Goal: Information Seeking & Learning: Learn about a topic

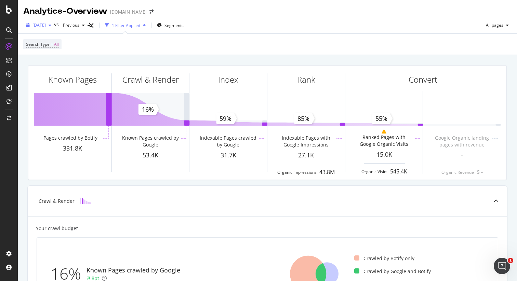
click at [46, 24] on span "2025 Oct. 8th" at bounding box center [38, 25] width 13 height 6
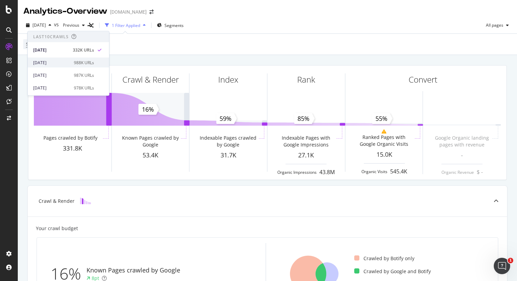
click at [57, 64] on div "[DATE]" at bounding box center [51, 62] width 37 height 6
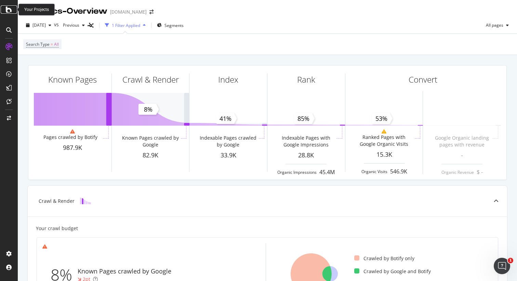
click at [10, 11] on icon at bounding box center [9, 9] width 6 height 8
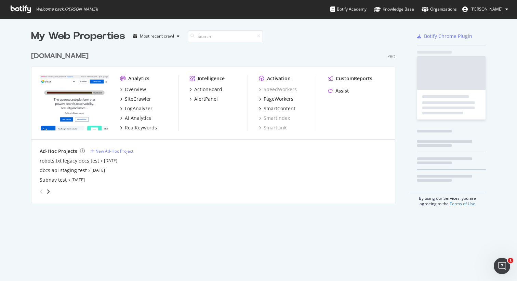
scroll to position [281, 517]
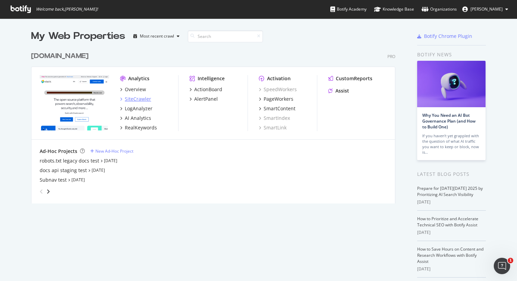
click at [134, 99] on div "SiteCrawler" at bounding box center [138, 99] width 26 height 7
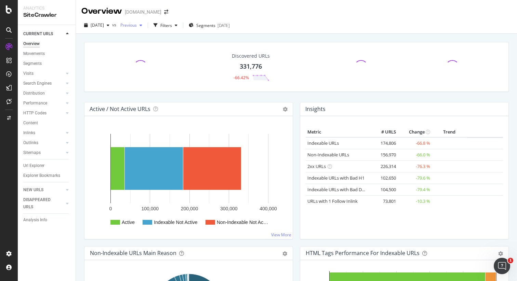
click at [132, 24] on span "Previous" at bounding box center [127, 25] width 19 height 6
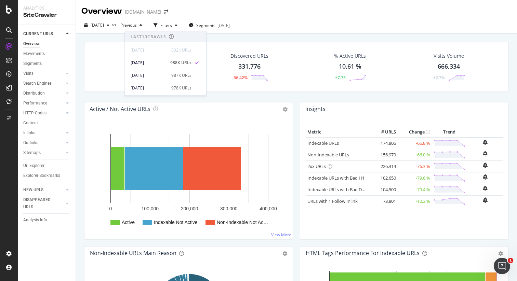
click at [144, 16] on div "Overview elastic.co" at bounding box center [128, 11] width 94 height 12
click at [104, 26] on span "2025 Oct. 8th" at bounding box center [97, 25] width 13 height 6
click at [122, 59] on div "2025 Oct. 2nd 988K URLs" at bounding box center [126, 63] width 81 height 10
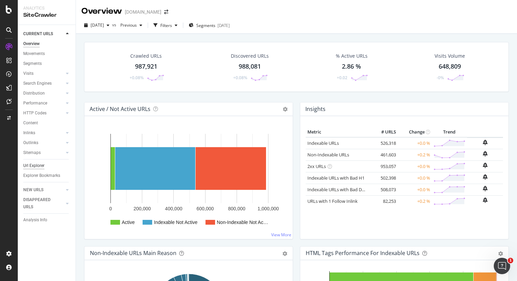
click at [36, 168] on div "Url Explorer" at bounding box center [33, 165] width 21 height 7
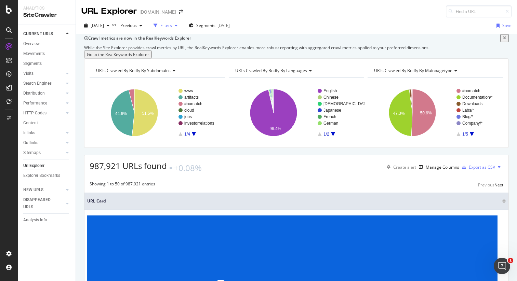
click at [172, 26] on div "Filters" at bounding box center [166, 26] width 12 height 6
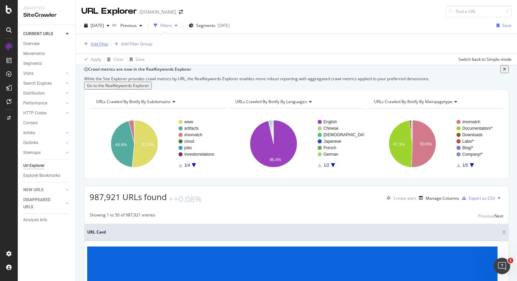
click at [91, 42] on div "Add Filter" at bounding box center [100, 44] width 18 height 6
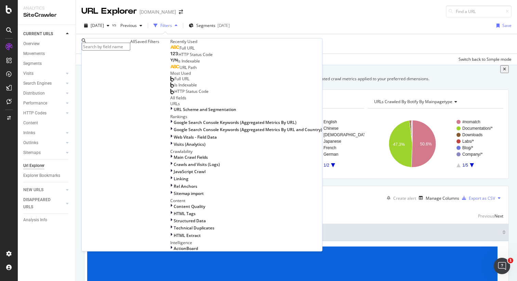
click at [170, 51] on div "Full URL" at bounding box center [182, 47] width 24 height 5
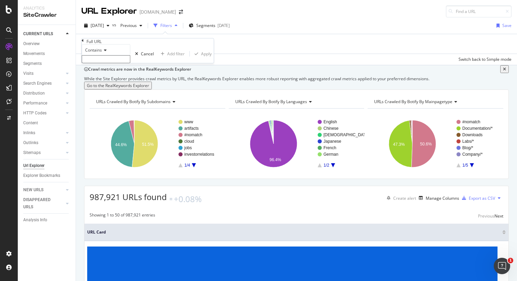
click at [130, 63] on input "text" at bounding box center [106, 59] width 49 height 8
click at [102, 53] on span "Contains" at bounding box center [93, 50] width 17 height 6
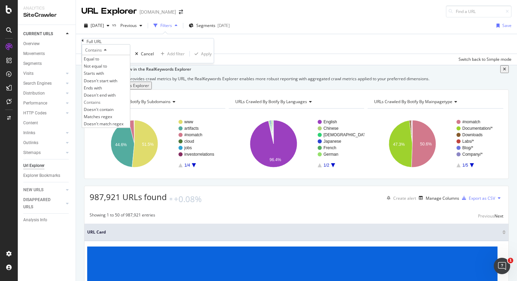
click at [119, 55] on div "Contains" at bounding box center [106, 49] width 49 height 11
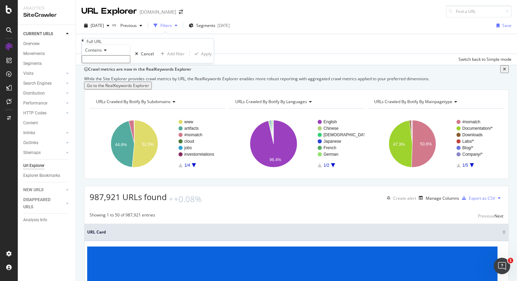
click at [109, 63] on input "text" at bounding box center [106, 59] width 49 height 8
click at [102, 53] on span "Contains" at bounding box center [93, 50] width 17 height 6
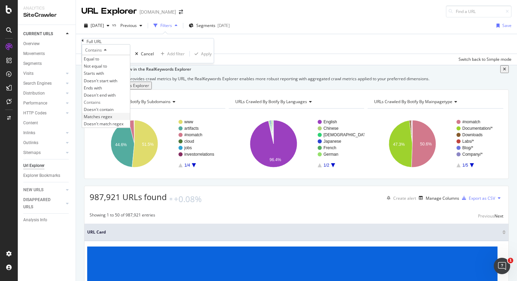
click at [112, 120] on span "Matches regex" at bounding box center [98, 117] width 28 height 6
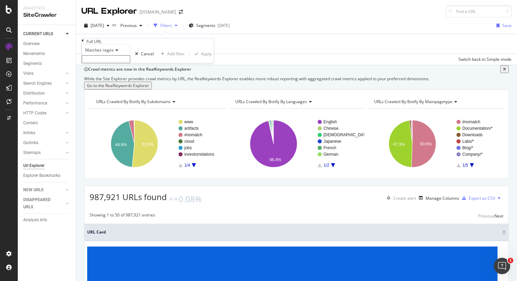
click at [115, 63] on input "text" at bounding box center [106, 59] width 49 height 8
drag, startPoint x: 100, startPoint y: 74, endPoint x: 111, endPoint y: 73, distance: 11.3
click at [101, 63] on input "https://www.elastic.co/guide" at bounding box center [106, 59] width 49 height 8
click at [105, 63] on input "https://www.elastic.co/guide" at bounding box center [106, 59] width 49 height 8
click at [99, 63] on input "https://www.elastic.co/guide" at bounding box center [106, 59] width 49 height 8
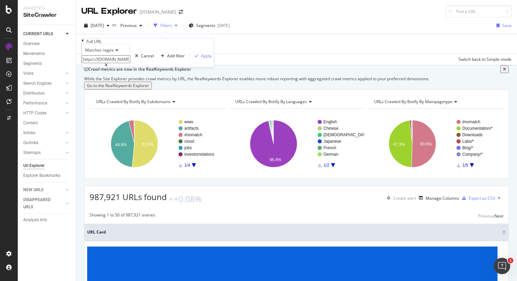
click at [103, 63] on input "https\://www.elastic.co/guide" at bounding box center [106, 59] width 49 height 8
click at [106, 63] on input "https\:\//www.elastic.co/guide" at bounding box center [106, 59] width 49 height 8
click at [130, 63] on input "https\:\/\/www.elastic.co/guide" at bounding box center [106, 59] width 49 height 8
click at [118, 63] on input "https\:\/\/www.elastic\.co/guide" at bounding box center [106, 59] width 49 height 8
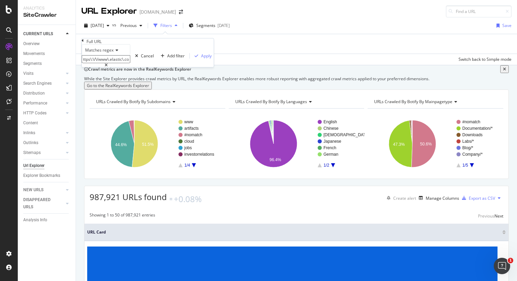
click at [130, 63] on input "https\:\/\/www\.elastic\.co/guide" at bounding box center [106, 59] width 49 height 8
click at [130, 63] on input "https\:\/\/www\.elastic\.co\/guide" at bounding box center [106, 59] width 49 height 8
type input "https\:\/\/www\.elastic\.co\/guide.*\/\/.*"
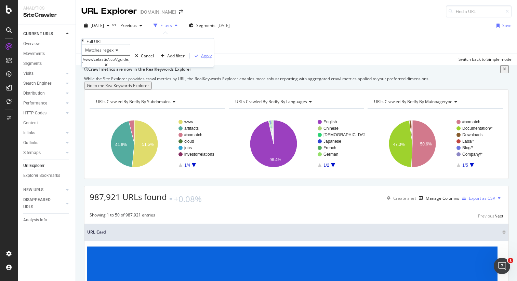
scroll to position [0, 0]
click at [201, 59] on div "Apply" at bounding box center [206, 56] width 11 height 6
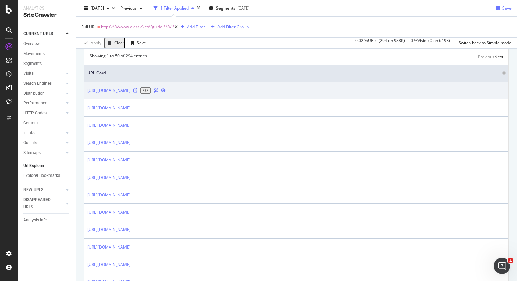
scroll to position [163, 0]
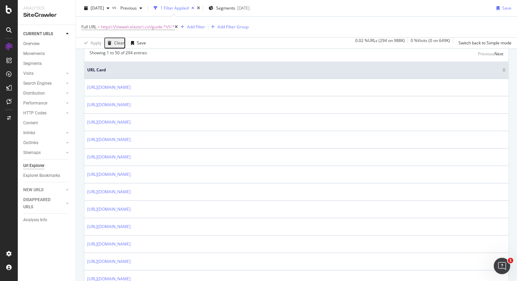
click at [442, 39] on div "Manage Columns" at bounding box center [443, 36] width 34 height 6
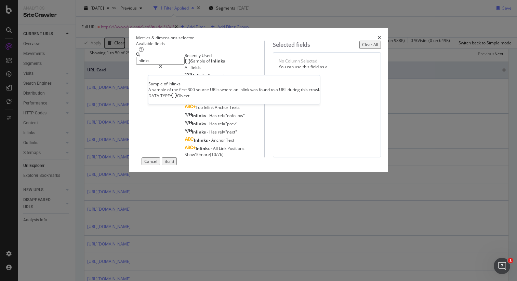
click at [185, 64] on div "Sample of Inlinks" at bounding box center [205, 60] width 40 height 5
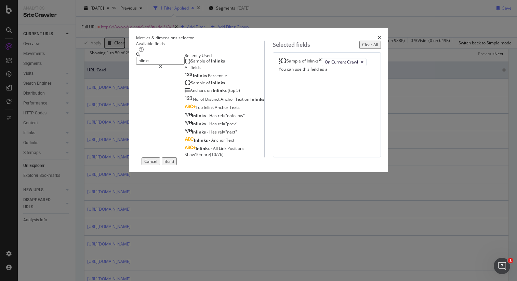
drag, startPoint x: 162, startPoint y: 65, endPoint x: 116, endPoint y: 61, distance: 46.0
click at [136, 61] on div "inlinks" at bounding box center [160, 61] width 49 height 16
drag, startPoint x: 178, startPoint y: 70, endPoint x: 166, endPoint y: 63, distance: 13.8
click at [185, 69] on div "Recently Used Sample of Inlinks All fields Inlinks Percentile Sample of Inlinks…" at bounding box center [225, 105] width 80 height 105
drag, startPoint x: 160, startPoint y: 61, endPoint x: 123, endPoint y: 58, distance: 36.7
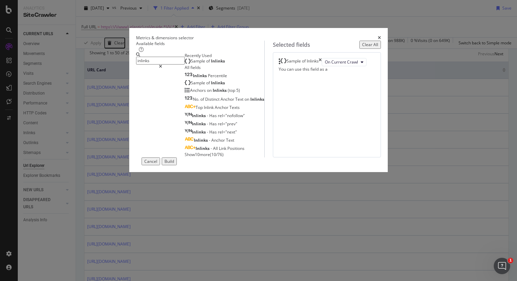
click at [136, 58] on div "inlinks" at bounding box center [160, 61] width 49 height 16
drag, startPoint x: 143, startPoint y: 62, endPoint x: 123, endPoint y: 59, distance: 20.0
click at [136, 59] on div "inlinks" at bounding box center [160, 61] width 49 height 16
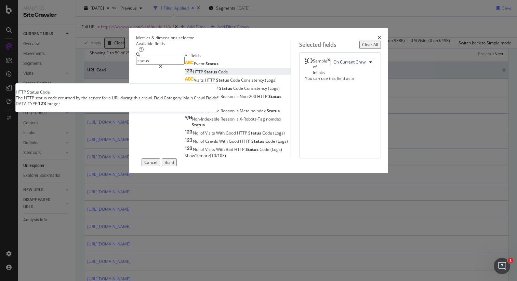
type input "status"
click at [204, 75] on span "Status" at bounding box center [211, 72] width 14 height 6
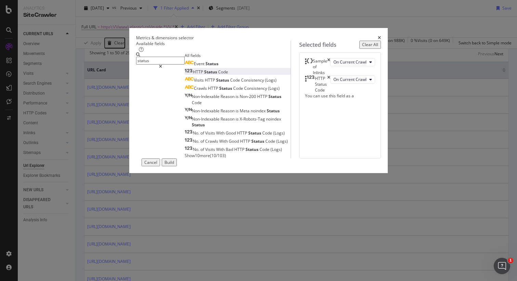
click at [174, 165] on div "Build" at bounding box center [169, 163] width 10 height 6
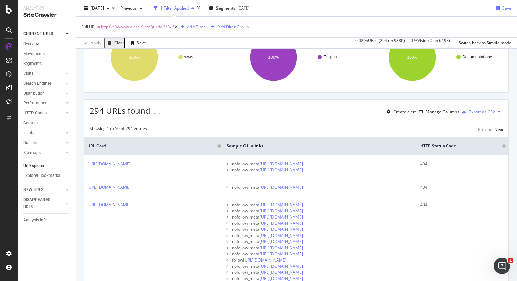
scroll to position [89, 0]
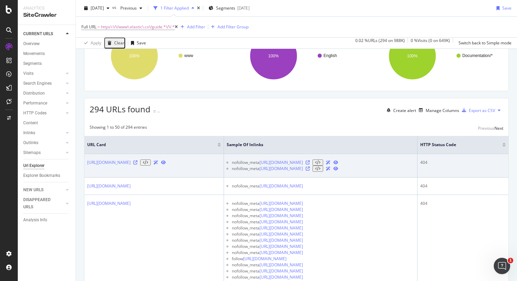
click at [310, 165] on icon at bounding box center [308, 163] width 4 height 4
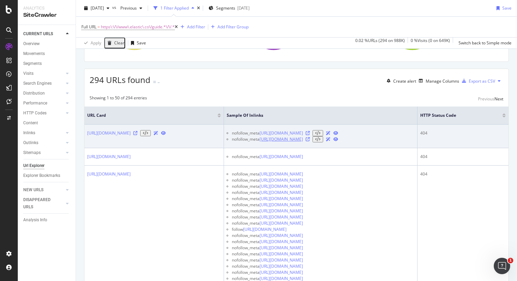
scroll to position [120, 0]
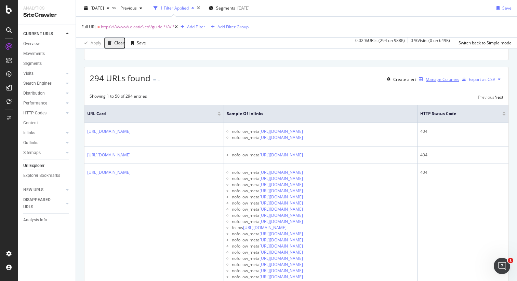
click at [426, 82] on div "Manage Columns" at bounding box center [443, 80] width 34 height 6
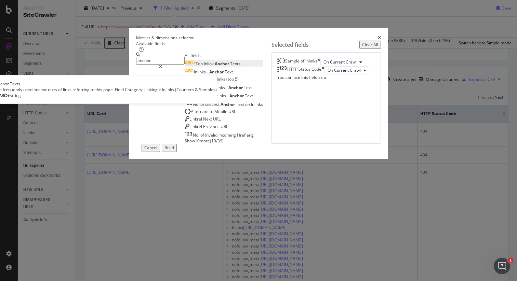
type input "anchor"
click at [208, 67] on div "Top Inlink Anchor Texts" at bounding box center [213, 64] width 56 height 6
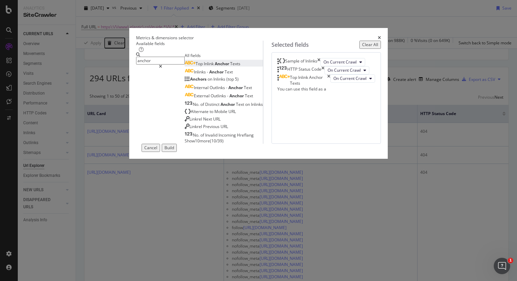
click at [174, 151] on div "Build" at bounding box center [169, 148] width 10 height 6
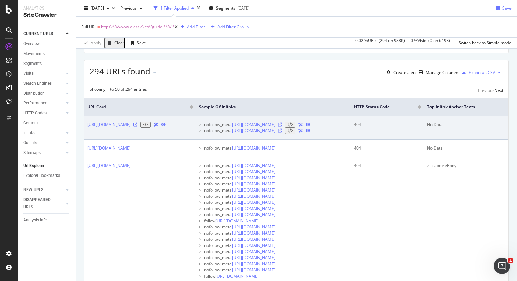
drag, startPoint x: 142, startPoint y: 161, endPoint x: 167, endPoint y: 168, distance: 25.5
click at [149, 140] on td "https://www.elastic.co/guide/en/elasticsearch/reference/6.2//cluster-health.html" at bounding box center [140, 128] width 112 height 24
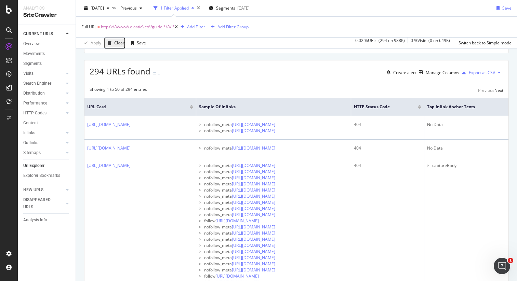
copy link "elasticsearch/reference/6.2//cluster-health.html"
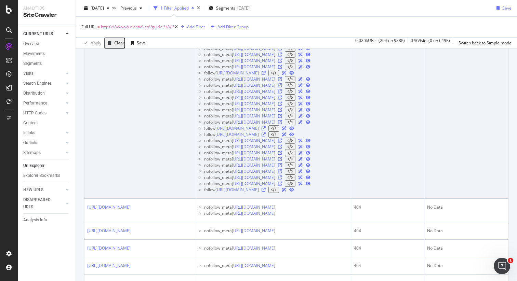
scroll to position [275, 0]
click at [275, 57] on link "https://www.elastic.co/guide/en/apm/guide/7.17/apm-data-security.html" at bounding box center [253, 54] width 43 height 6
click at [282, 56] on icon at bounding box center [280, 54] width 4 height 4
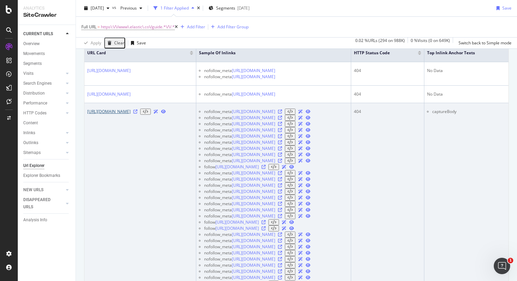
scroll to position [182, 0]
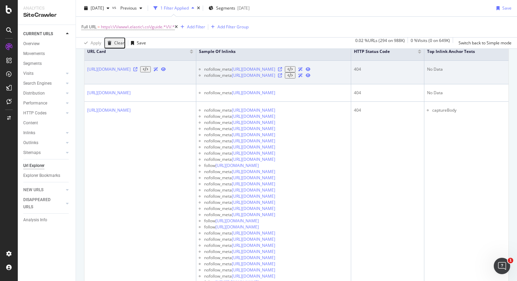
click at [282, 78] on icon at bounding box center [280, 76] width 4 height 4
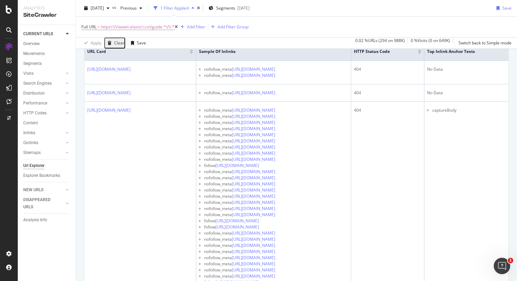
scroll to position [0, 0]
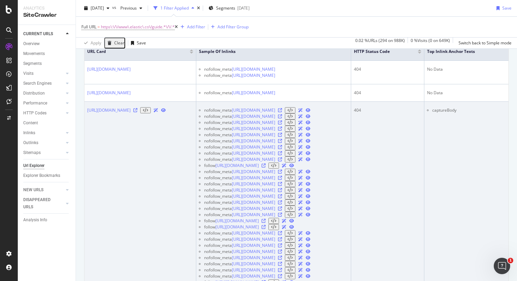
click at [127, 182] on td "https://www.elastic.co/guide/en/apm/agent/nodejs/4.x//configuration.html" at bounding box center [140, 197] width 112 height 190
drag, startPoint x: 113, startPoint y: 173, endPoint x: 186, endPoint y: 161, distance: 74.2
click at [186, 161] on td "https://www.elastic.co/guide/en/apm/agent/nodejs/4.x//configuration.html" at bounding box center [140, 197] width 112 height 190
copy link "4.x//configuration.html"
click at [282, 112] on icon at bounding box center [280, 110] width 4 height 4
